Goal: Task Accomplishment & Management: Manage account settings

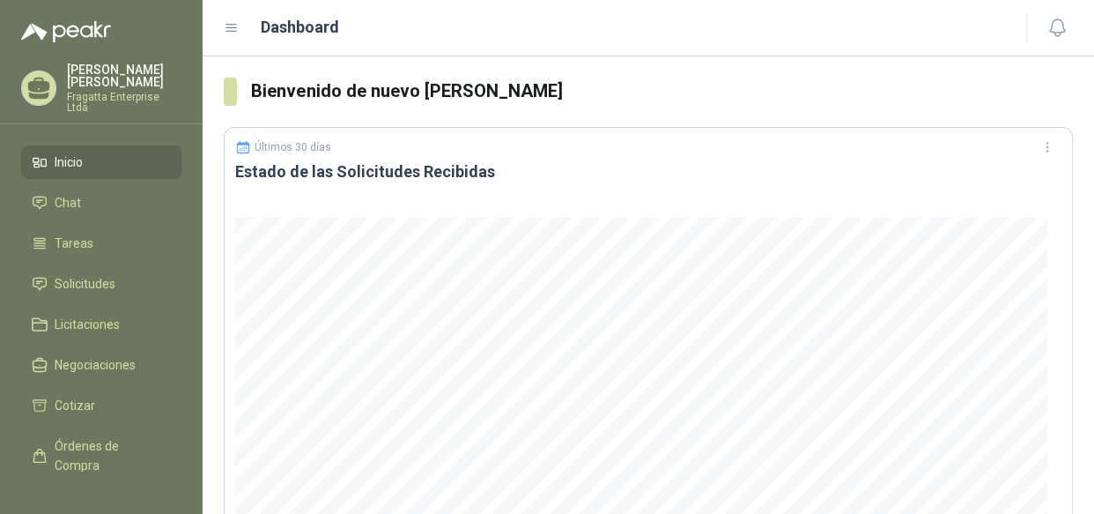
scroll to position [625, 0]
click at [109, 193] on li "Chat" at bounding box center [101, 202] width 139 height 19
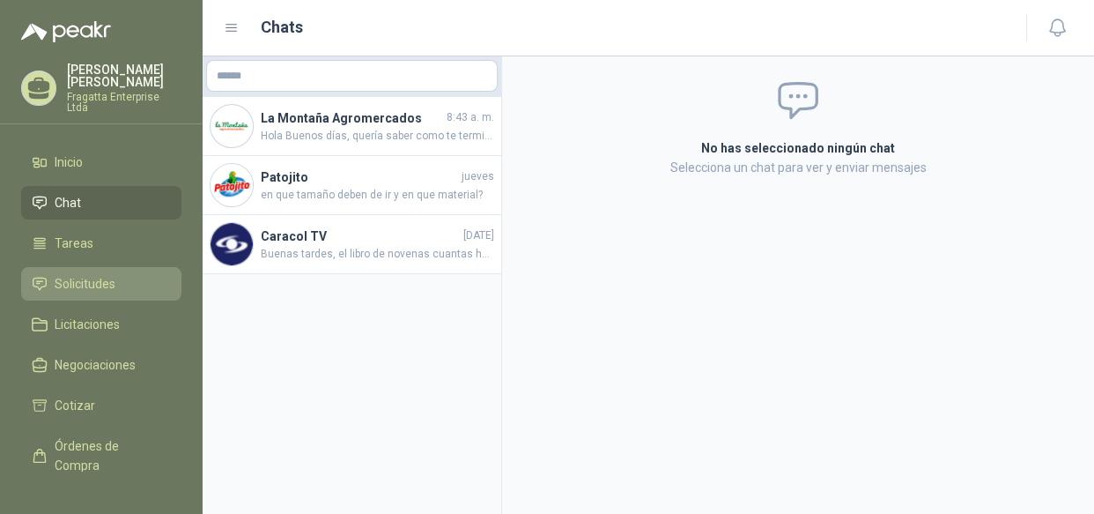
click at [93, 274] on span "Solicitudes" at bounding box center [85, 283] width 61 height 19
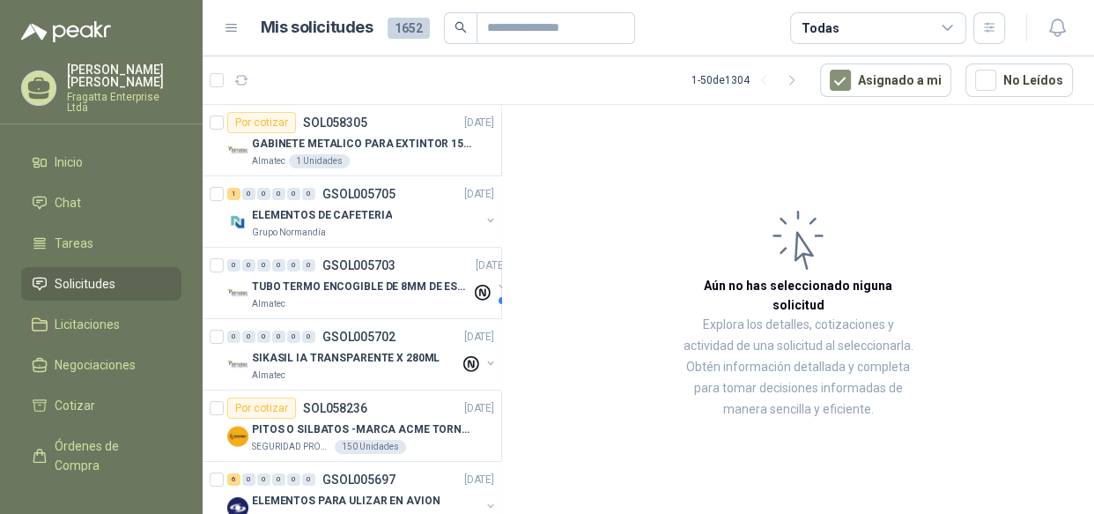
click at [954, 30] on icon at bounding box center [948, 28] width 16 height 16
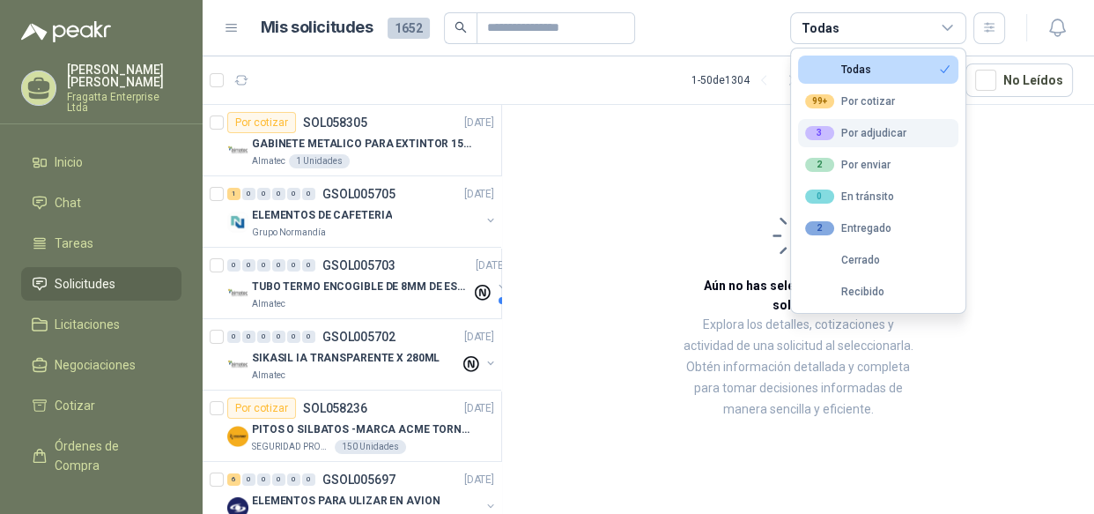
click at [888, 132] on div "3 Por adjudicar" at bounding box center [855, 133] width 101 height 14
